Goal: Transaction & Acquisition: Obtain resource

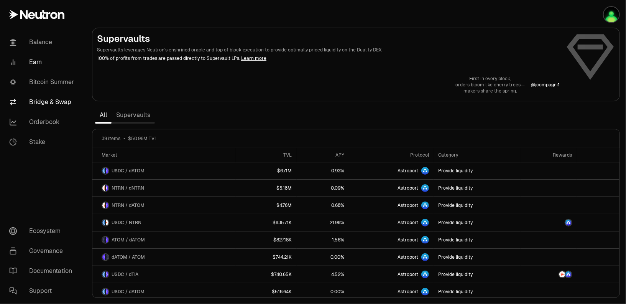
click at [40, 103] on link "Bridge & Swap" at bounding box center [43, 102] width 80 height 20
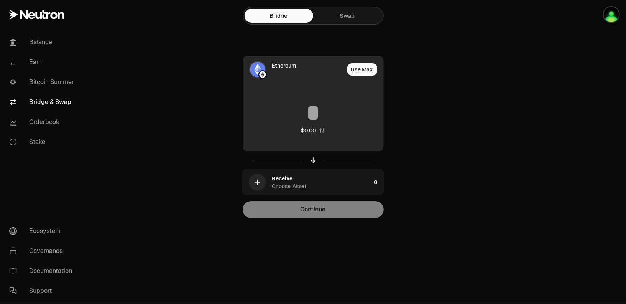
click at [268, 72] on div "Ethereum" at bounding box center [293, 69] width 101 height 26
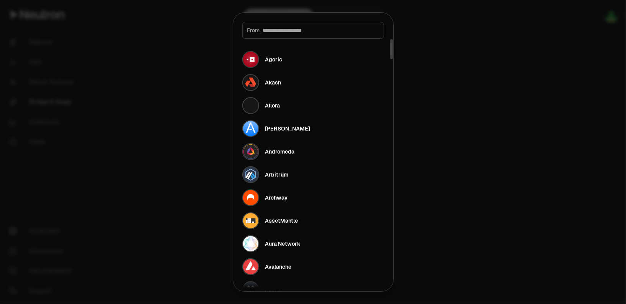
click at [286, 31] on input at bounding box center [321, 30] width 116 height 8
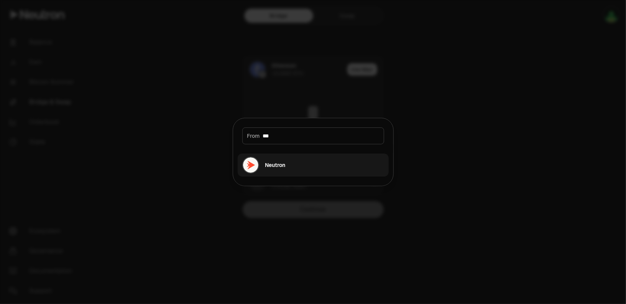
type input "***"
click at [319, 159] on button "Neutron" at bounding box center [313, 164] width 151 height 23
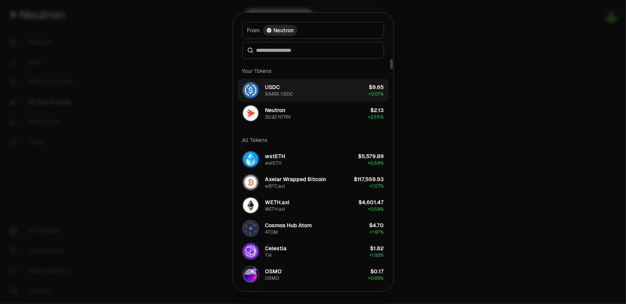
click at [303, 90] on button "USDC 9.6495 USDC $9.65 + 0.01%" at bounding box center [313, 90] width 151 height 23
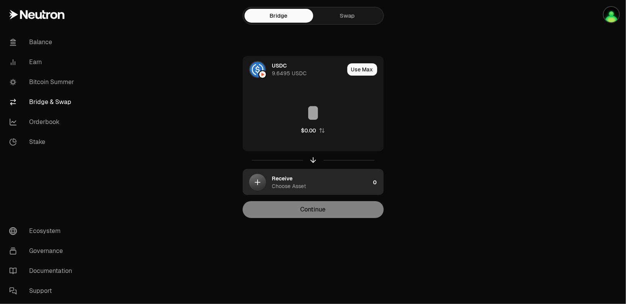
click at [265, 180] on div "button" at bounding box center [257, 182] width 17 height 17
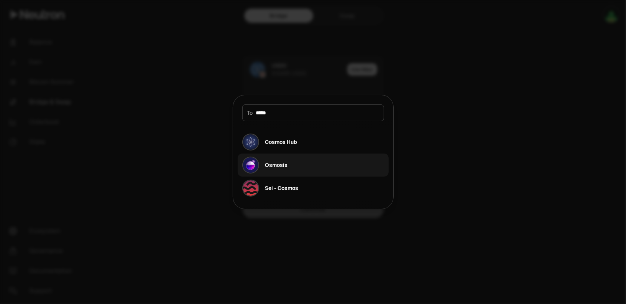
type input "*****"
click at [310, 163] on button "Osmosis" at bounding box center [313, 164] width 151 height 23
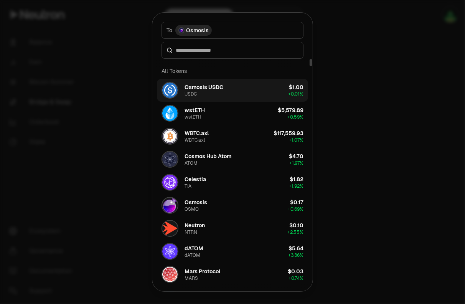
click at [272, 92] on button "Osmosis USDC USDC $1.00 + 0.01%" at bounding box center [232, 90] width 151 height 23
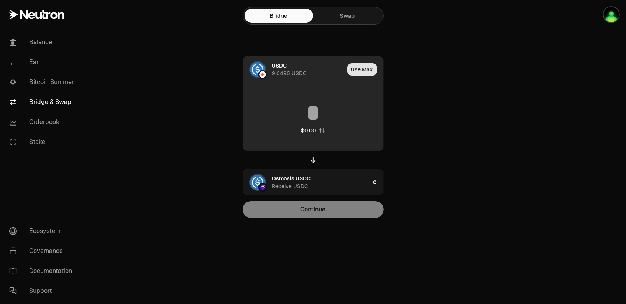
click at [355, 71] on button "Use Max" at bounding box center [362, 69] width 30 height 12
type input "********"
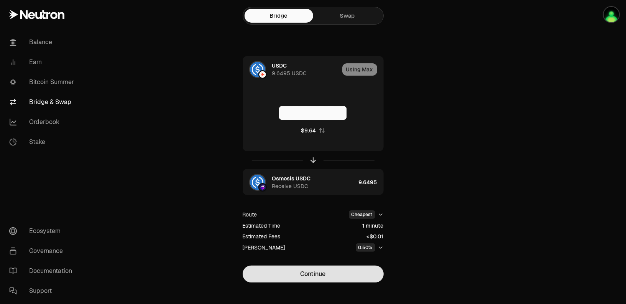
click at [315, 267] on button "Continue" at bounding box center [313, 273] width 141 height 17
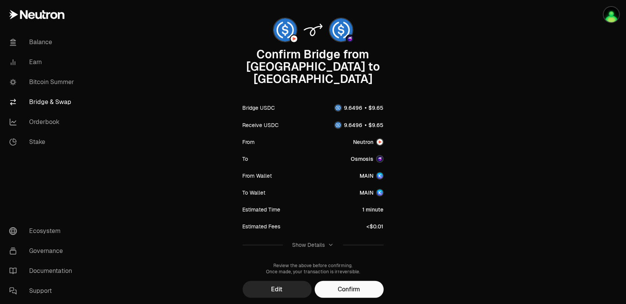
scroll to position [56, 0]
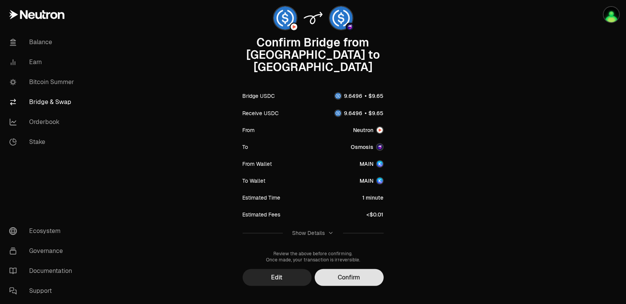
click at [340, 269] on button "Confirm" at bounding box center [349, 277] width 69 height 17
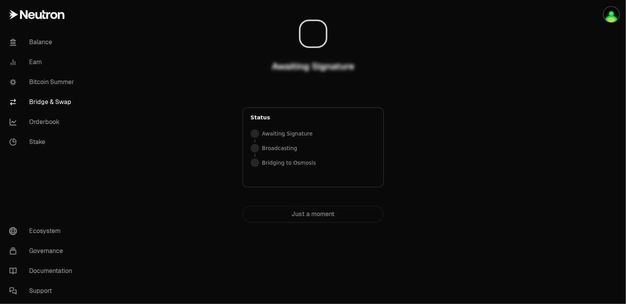
scroll to position [0, 0]
